Goal: Find specific page/section

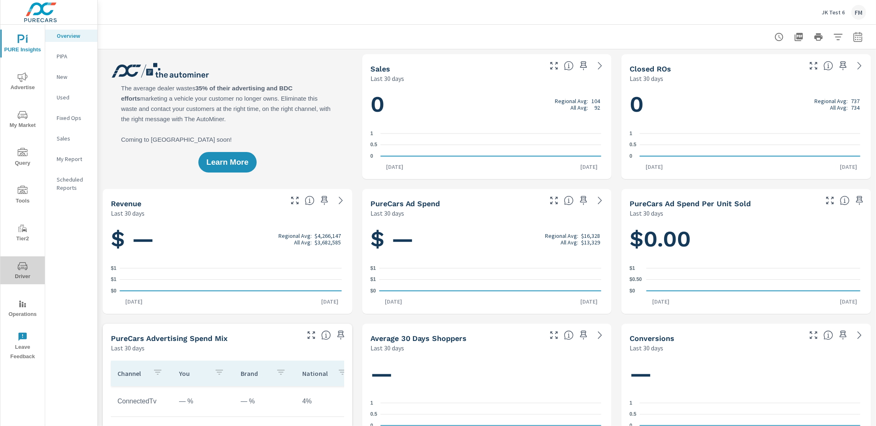
click at [28, 276] on span "Driver" at bounding box center [22, 271] width 39 height 20
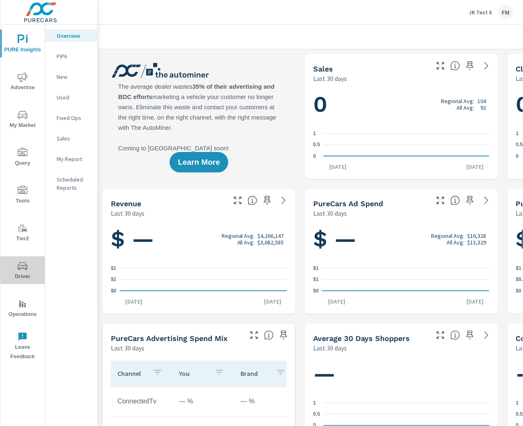
click at [25, 267] on icon "nav menu" at bounding box center [23, 266] width 10 height 10
